Goal: Navigation & Orientation: Understand site structure

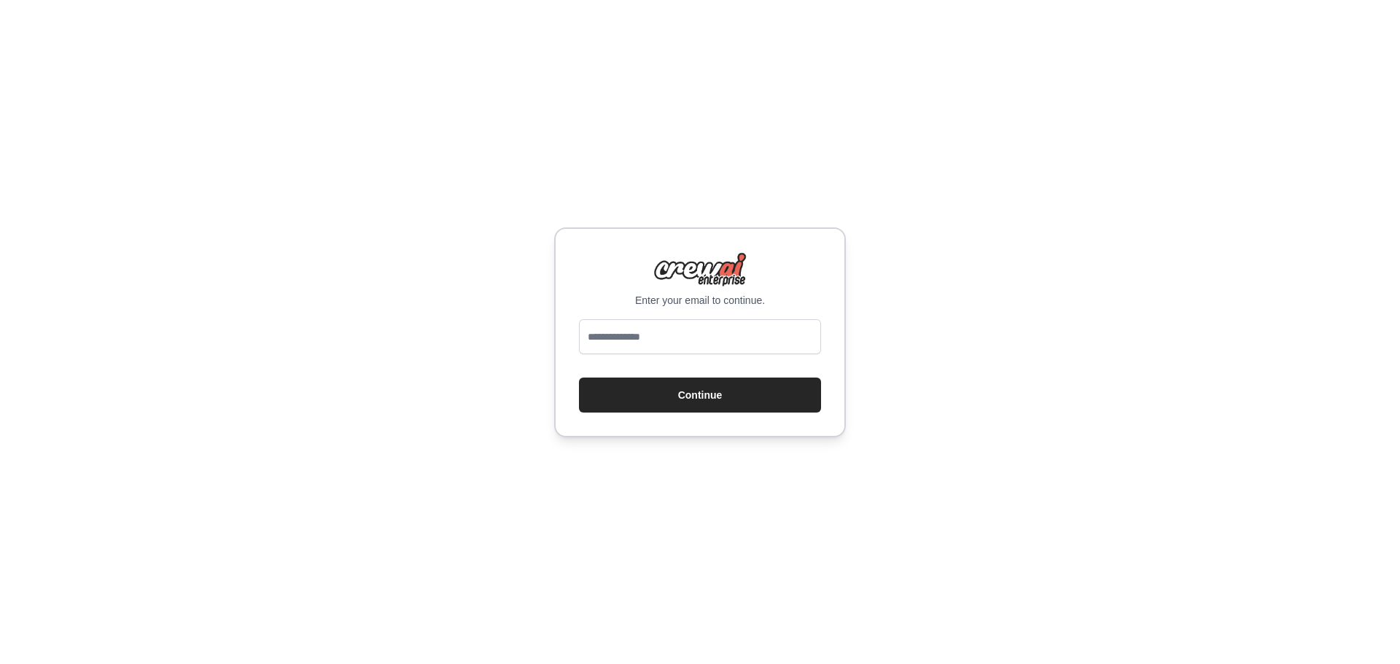
type input "**********"
click at [637, 402] on button "Continue" at bounding box center [700, 395] width 242 height 35
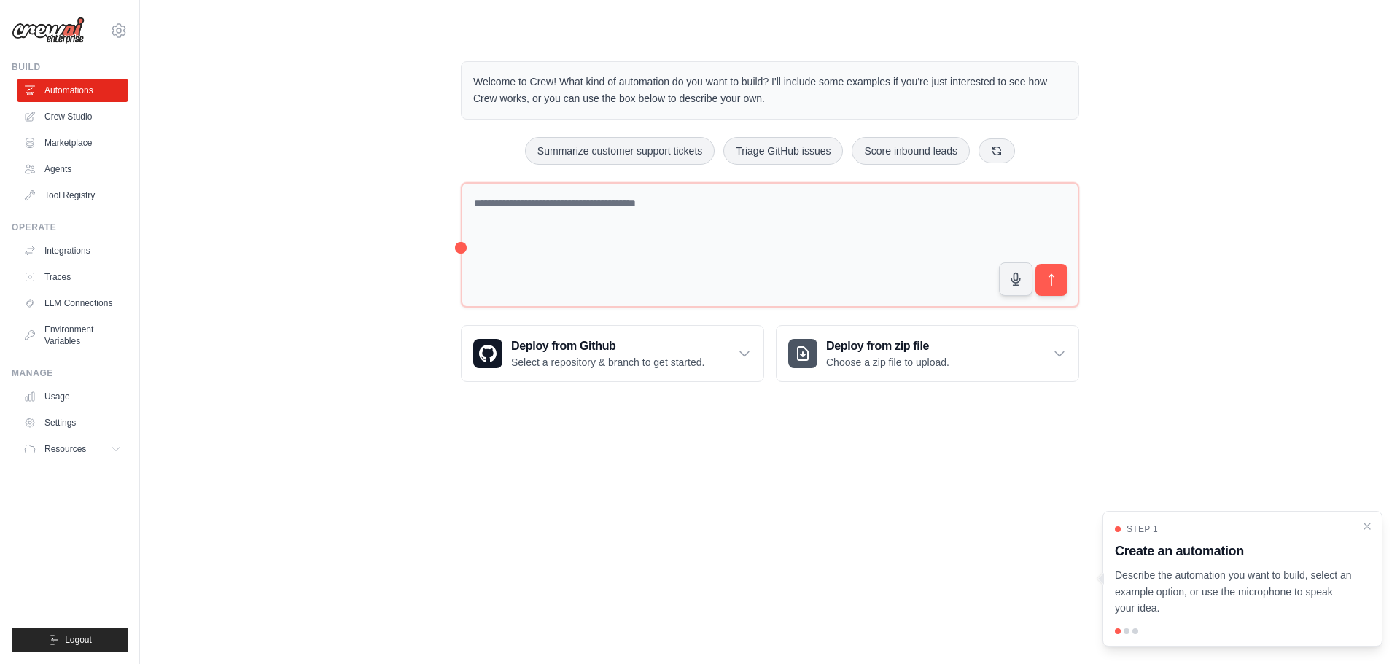
click at [545, 459] on body "alvescpn@gmail.com Settings Build Automations Crew Studio" at bounding box center [700, 332] width 1400 height 664
click at [1366, 521] on icon "Close walkthrough" at bounding box center [1367, 525] width 13 height 13
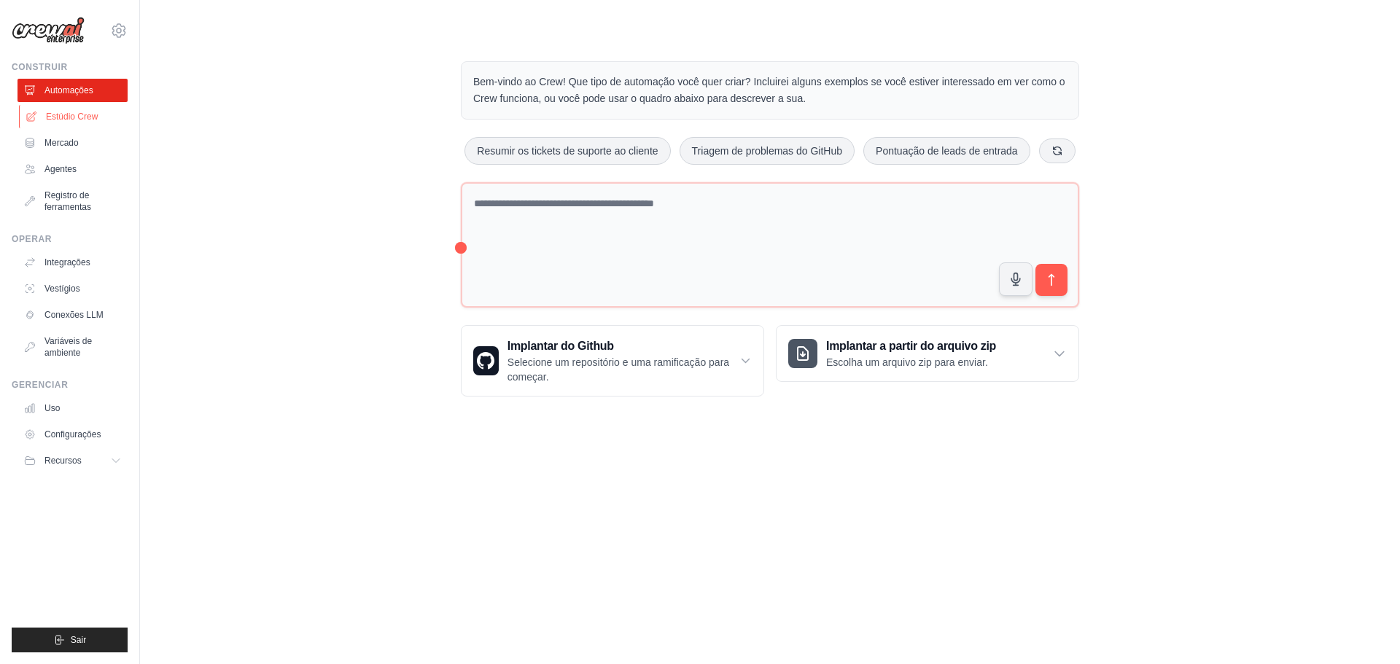
click at [66, 117] on font "Estúdio Crew" at bounding box center [72, 117] width 52 height 10
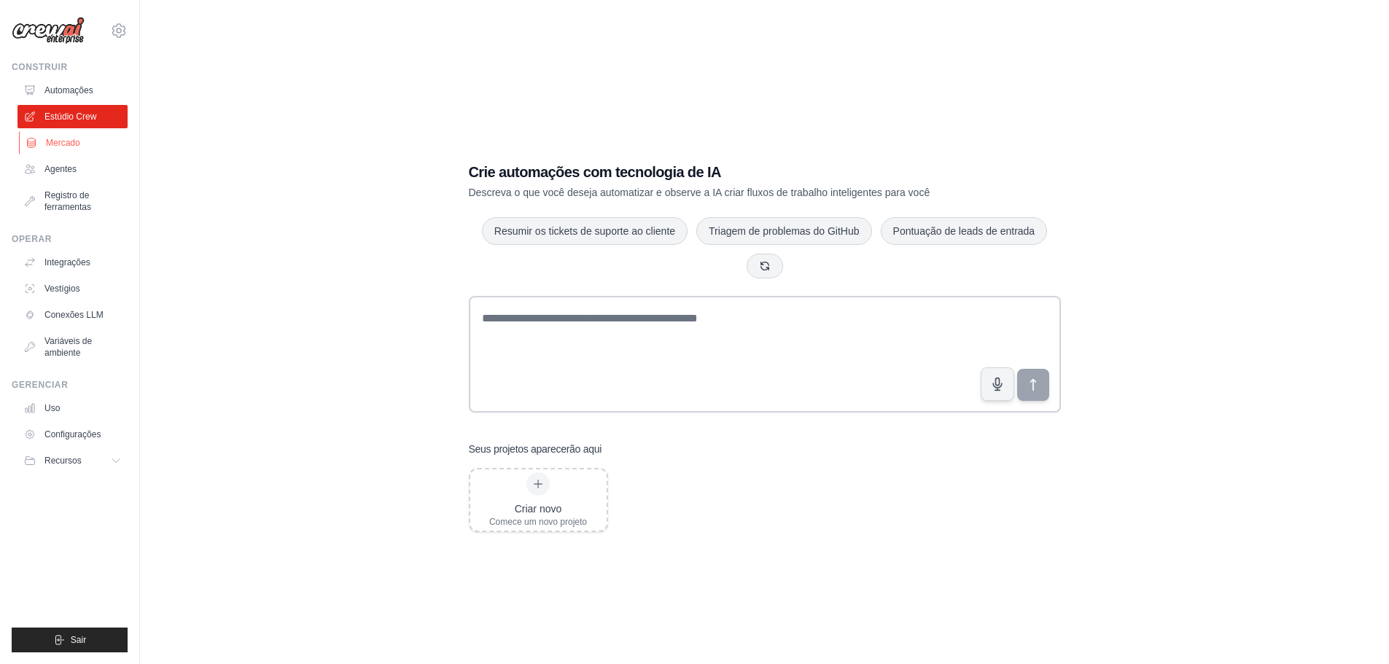
click at [63, 151] on link "Mercado" at bounding box center [74, 142] width 110 height 23
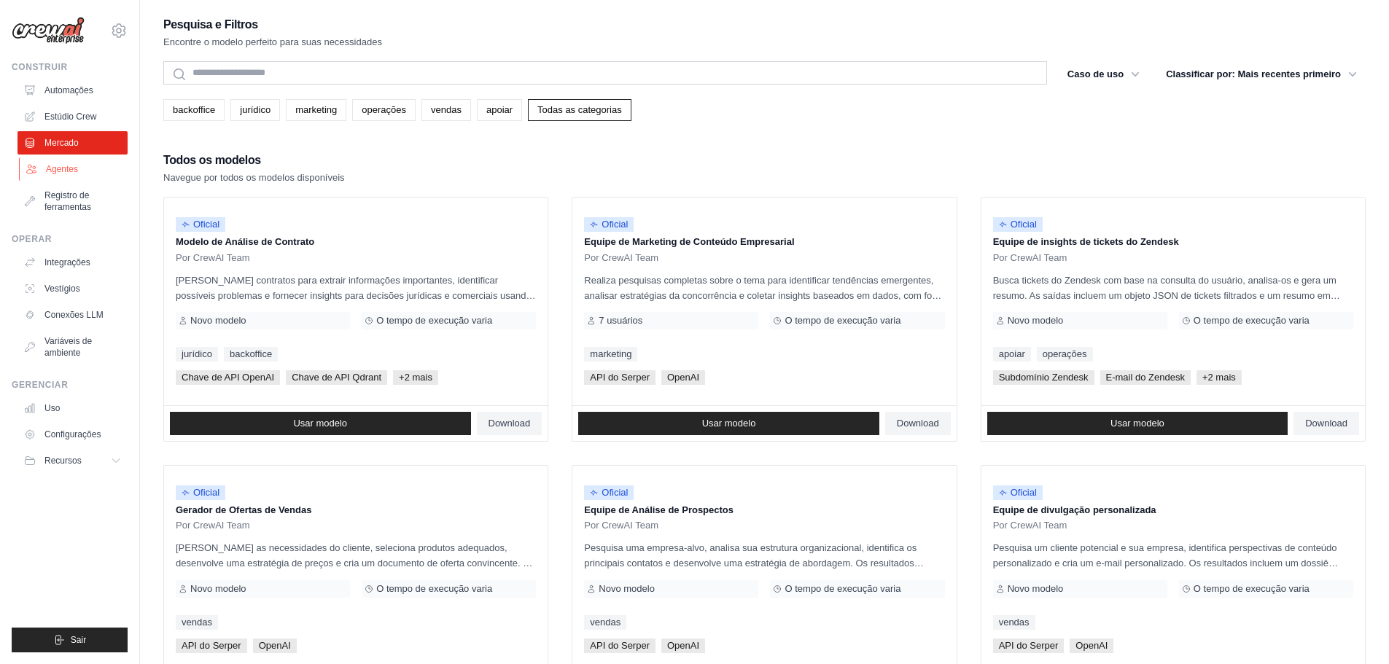
click at [70, 176] on link "Agentes" at bounding box center [74, 168] width 110 height 23
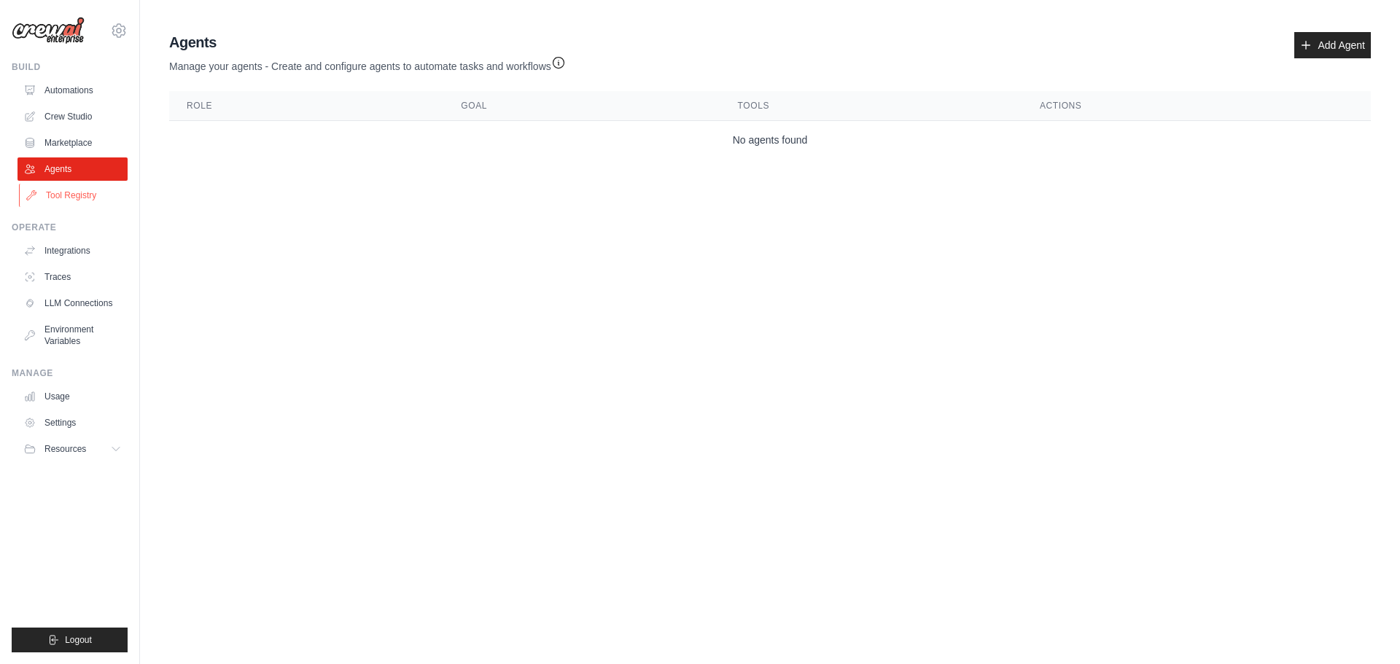
click at [61, 201] on link "Tool Registry" at bounding box center [74, 195] width 110 height 23
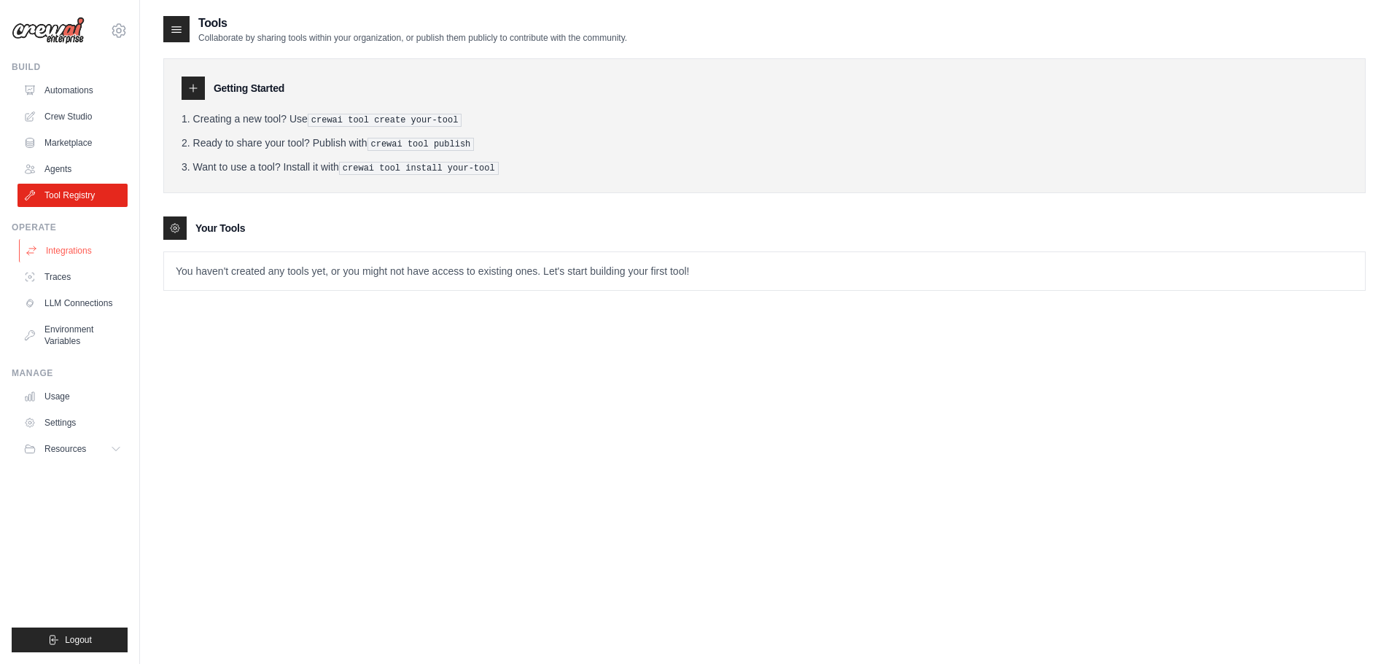
click at [63, 250] on link "Integrations" at bounding box center [74, 250] width 110 height 23
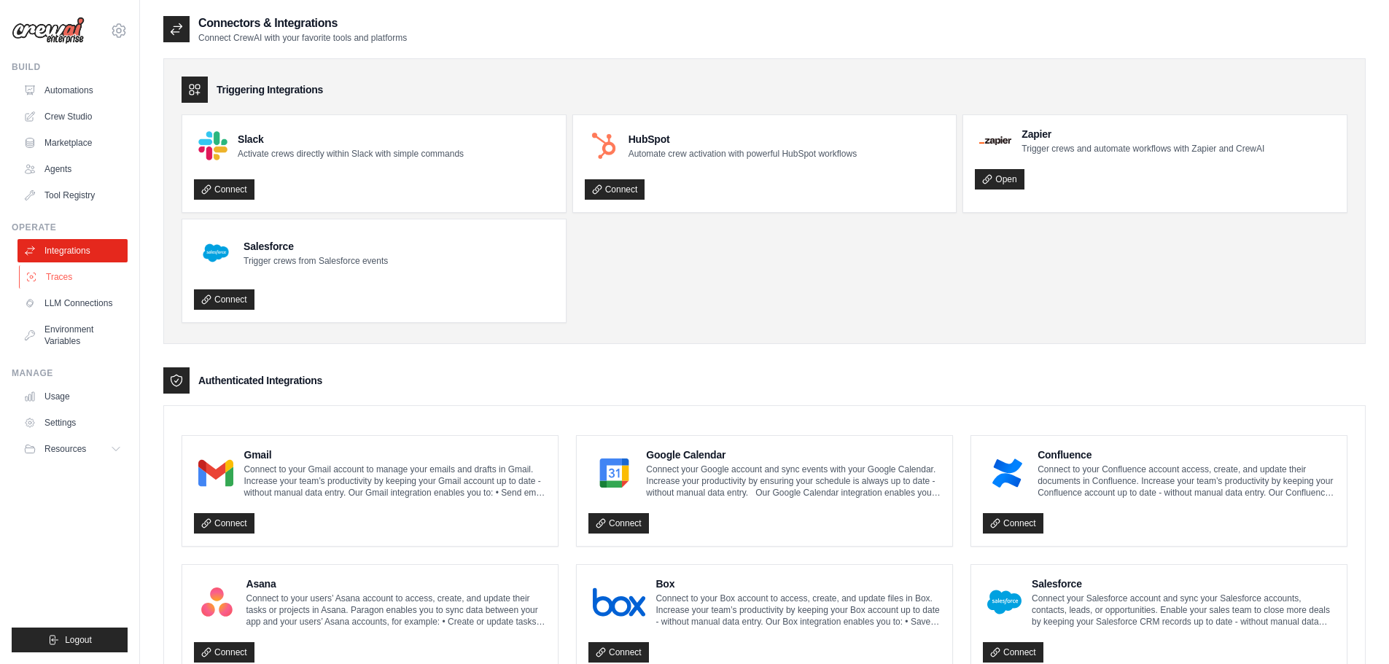
click at [58, 272] on link "Traces" at bounding box center [74, 276] width 110 height 23
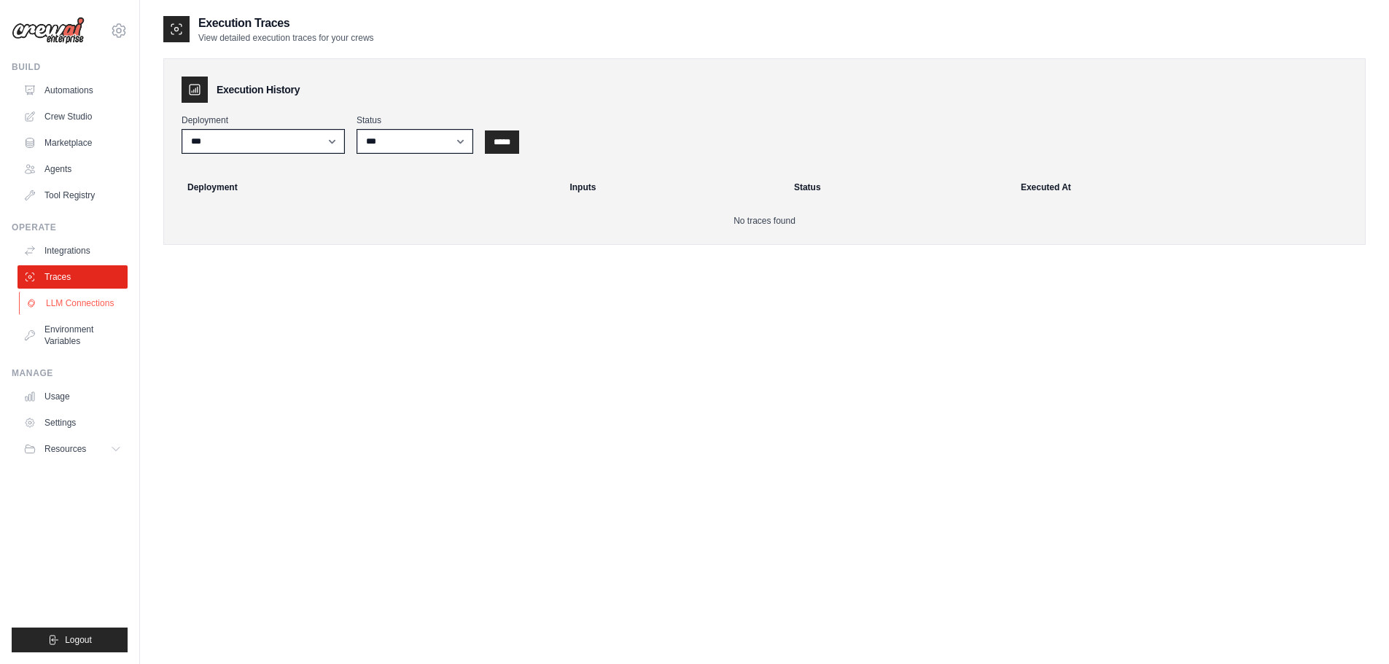
click at [80, 306] on link "LLM Connections" at bounding box center [74, 303] width 110 height 23
